Goal: Consume media (video, audio): Watch videos, listen to music or podcasts

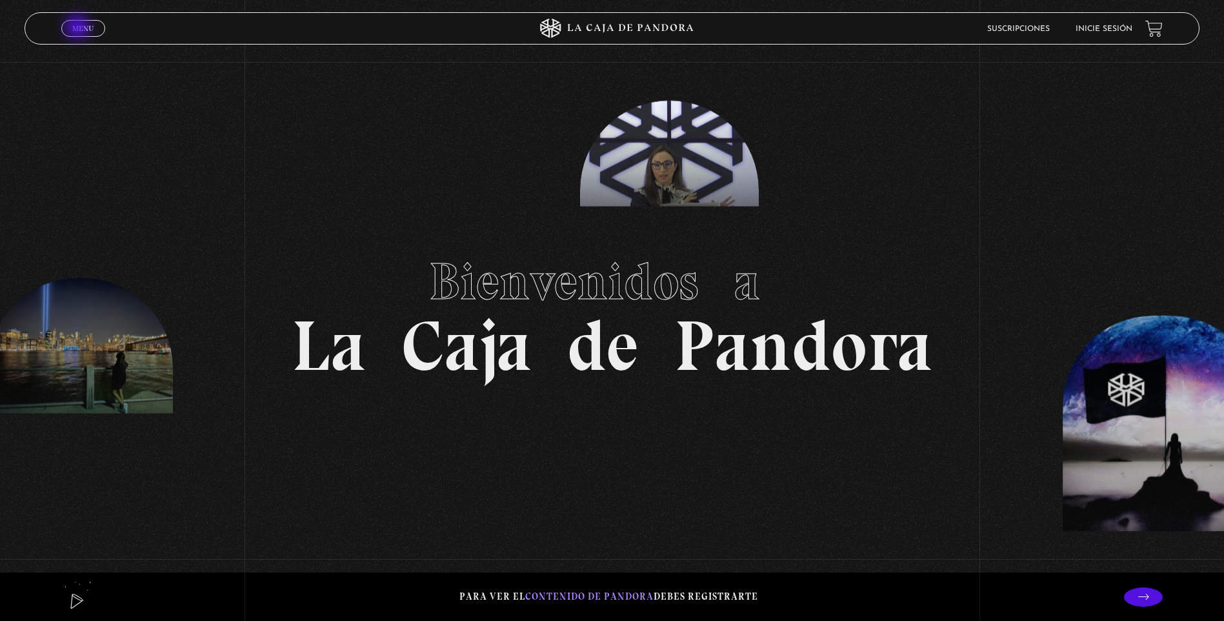
click at [79, 28] on span "Menu" at bounding box center [82, 29] width 21 height 8
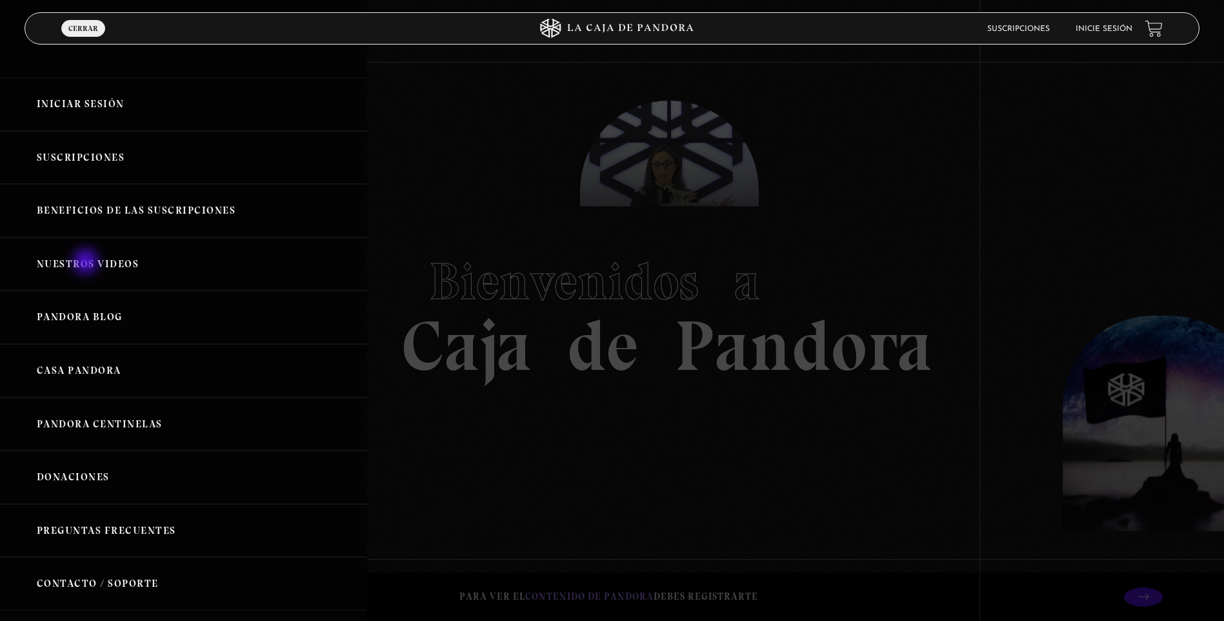
click at [86, 261] on link "Nuestros Videos" at bounding box center [183, 264] width 367 height 54
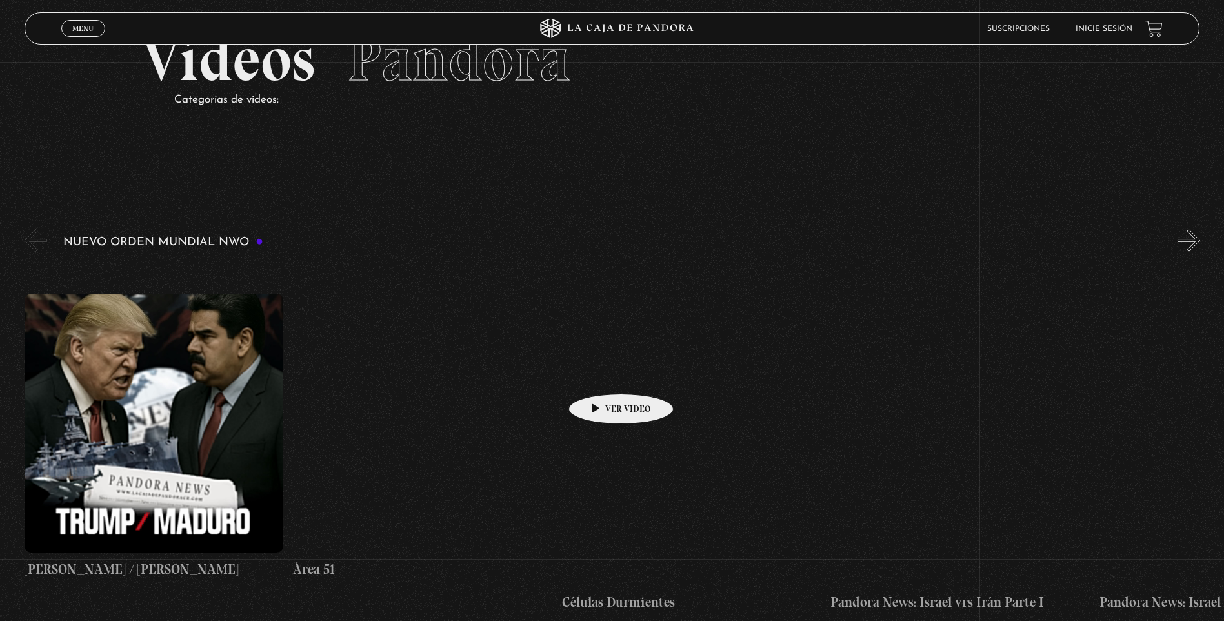
scroll to position [97, 0]
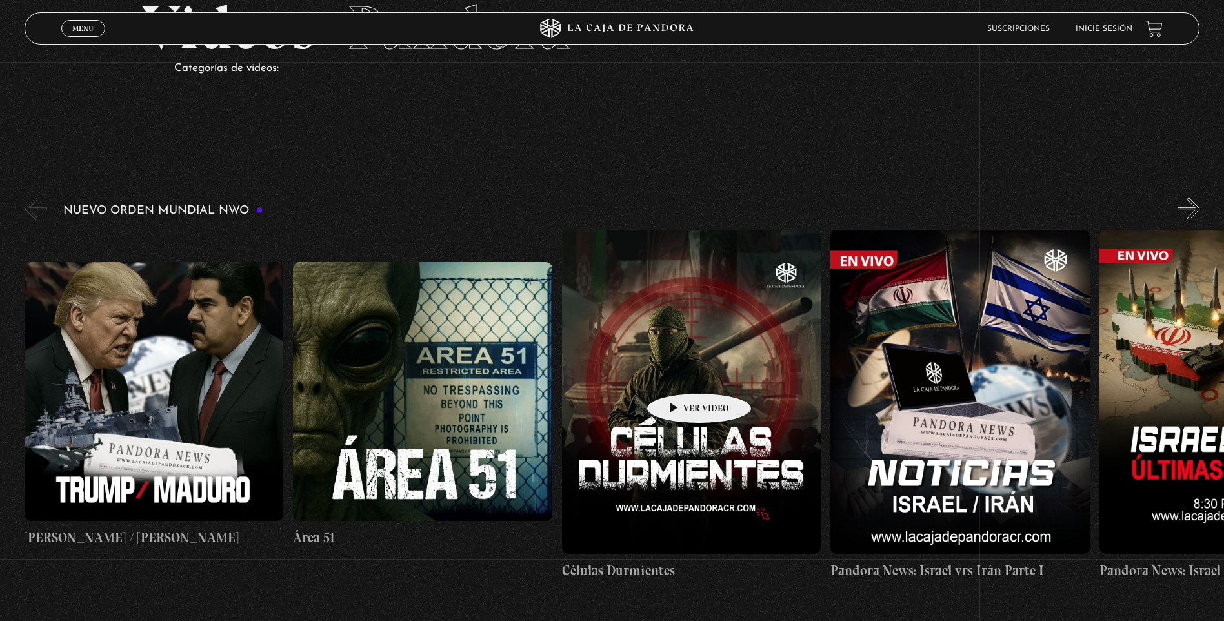
click at [679, 374] on figure at bounding box center [691, 392] width 259 height 324
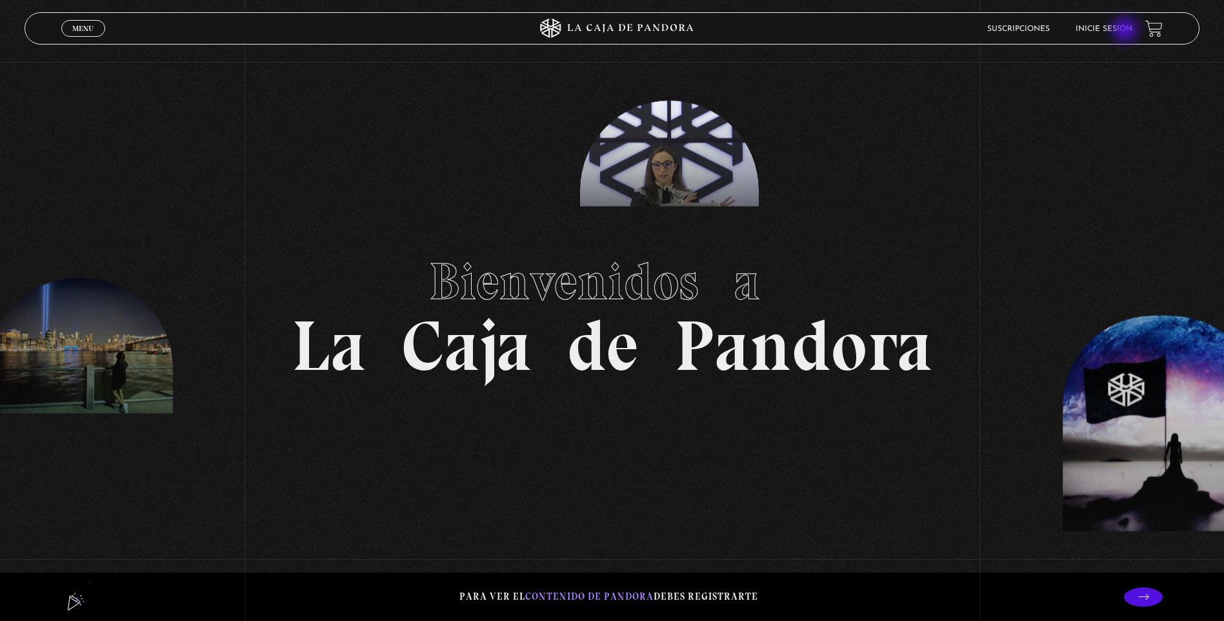
click at [1127, 31] on link "Inicie sesión" at bounding box center [1104, 29] width 57 height 8
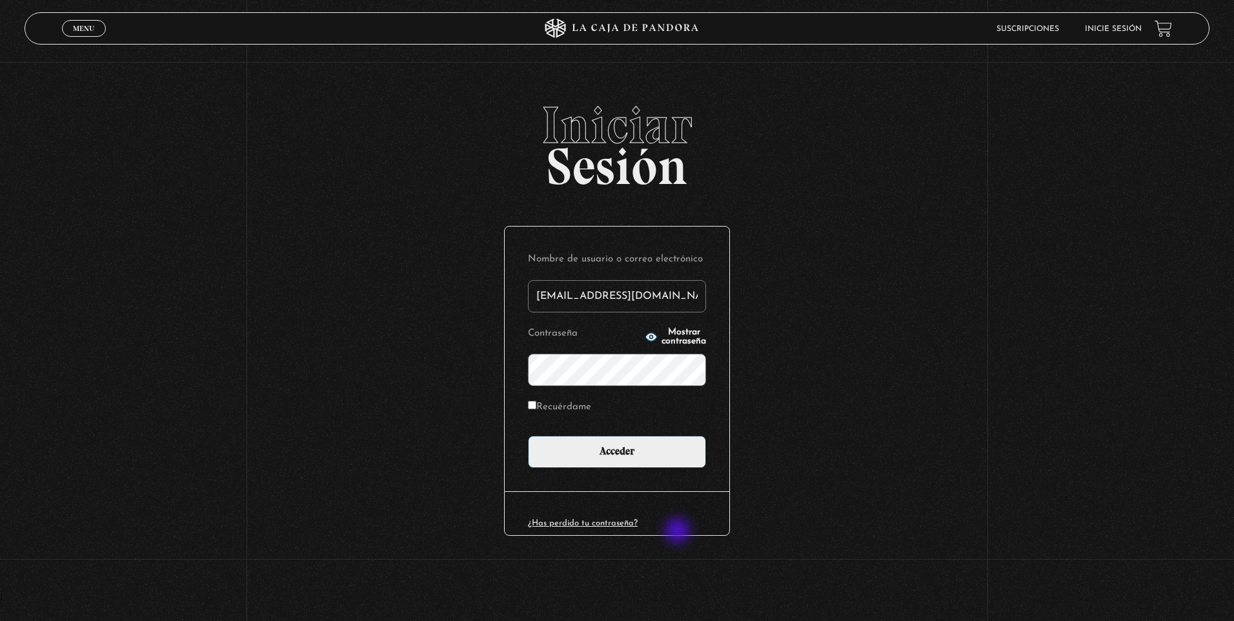
type input "[EMAIL_ADDRESS][DOMAIN_NAME]"
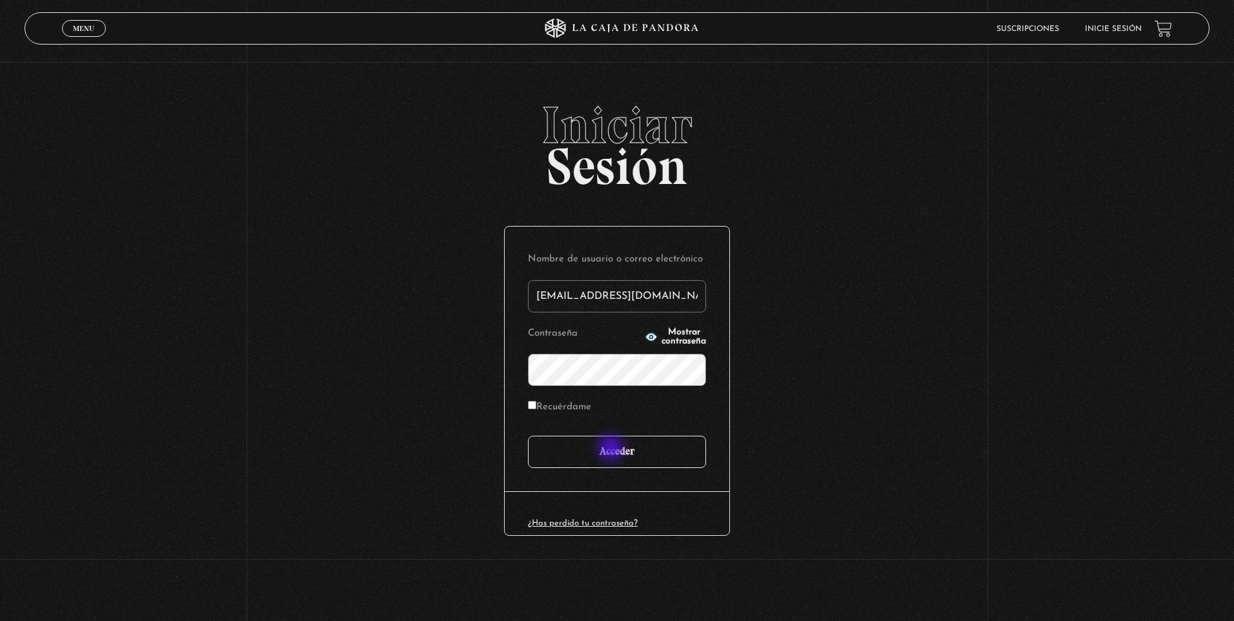
click at [612, 449] on input "Acceder" at bounding box center [617, 452] width 178 height 32
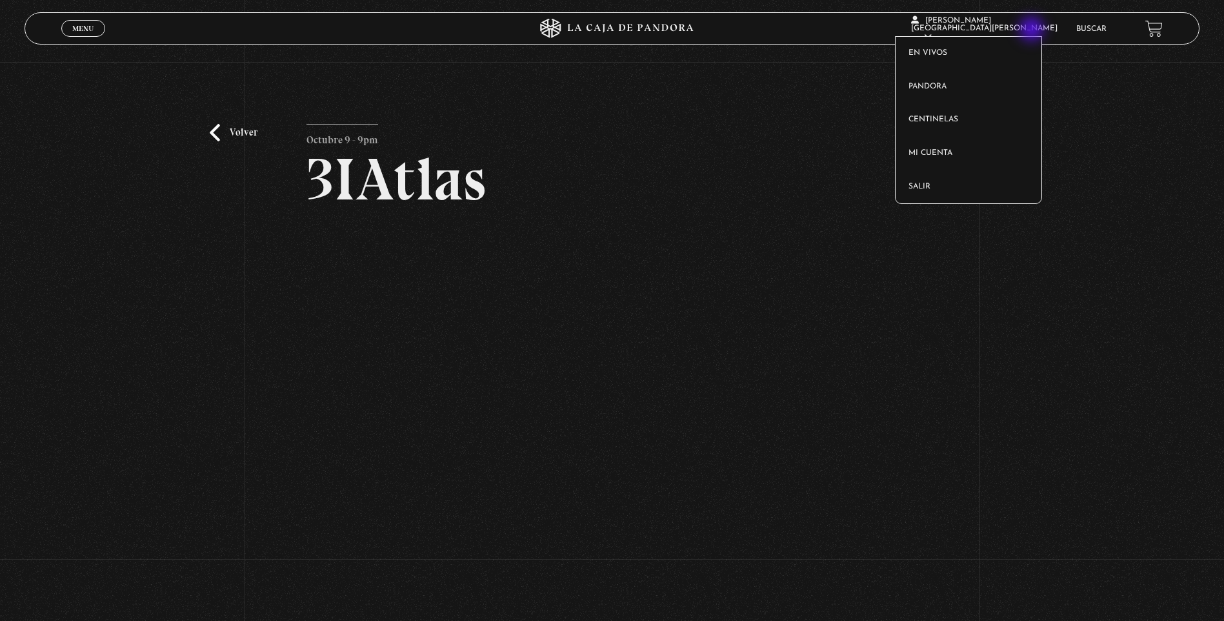
click at [932, 32] on icon at bounding box center [928, 36] width 8 height 8
click at [937, 193] on link "Salir" at bounding box center [969, 187] width 146 height 34
